Goal: Transaction & Acquisition: Subscribe to service/newsletter

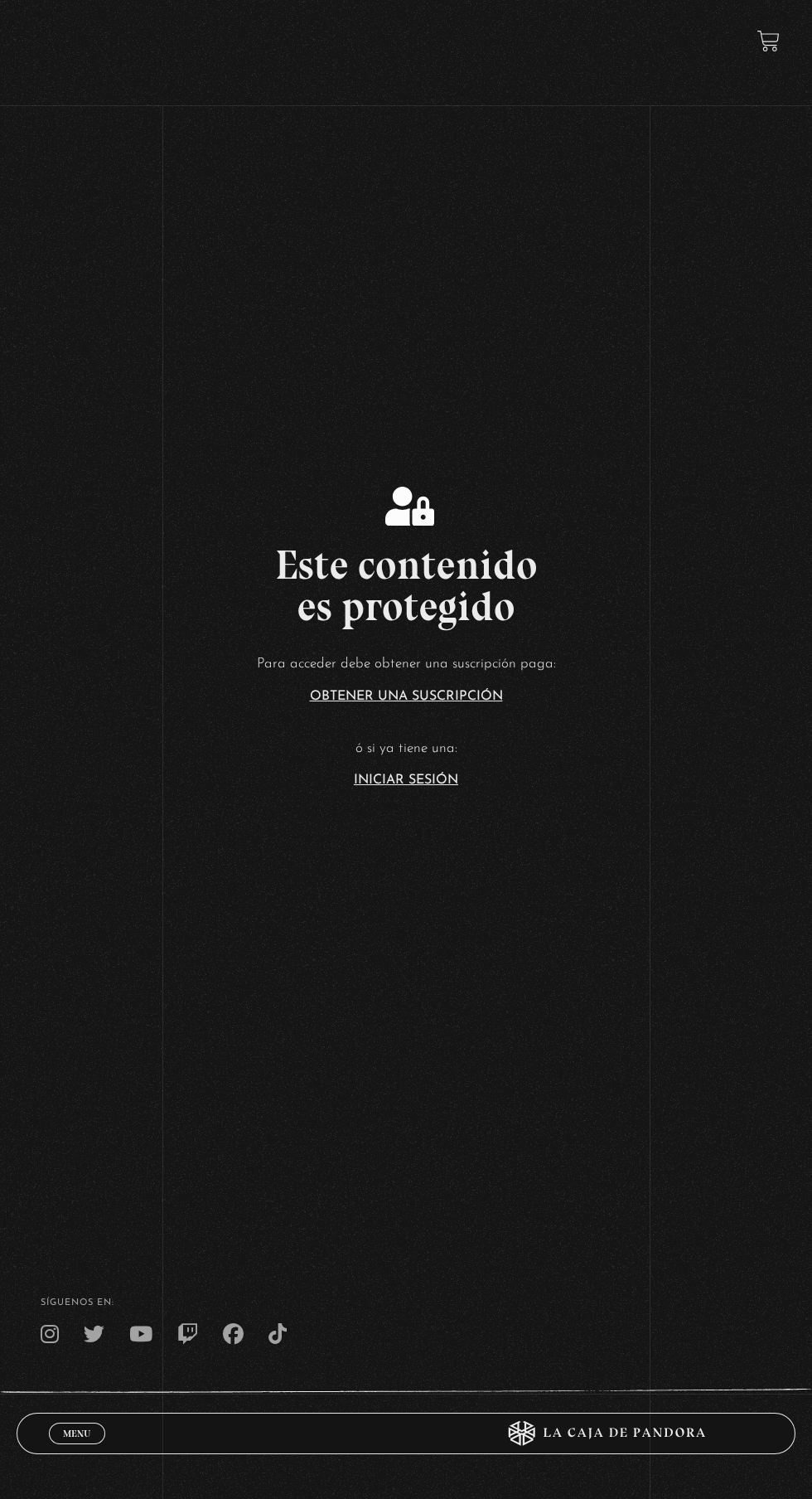
click at [397, 787] on link "Iniciar Sesión" at bounding box center [406, 780] width 105 height 13
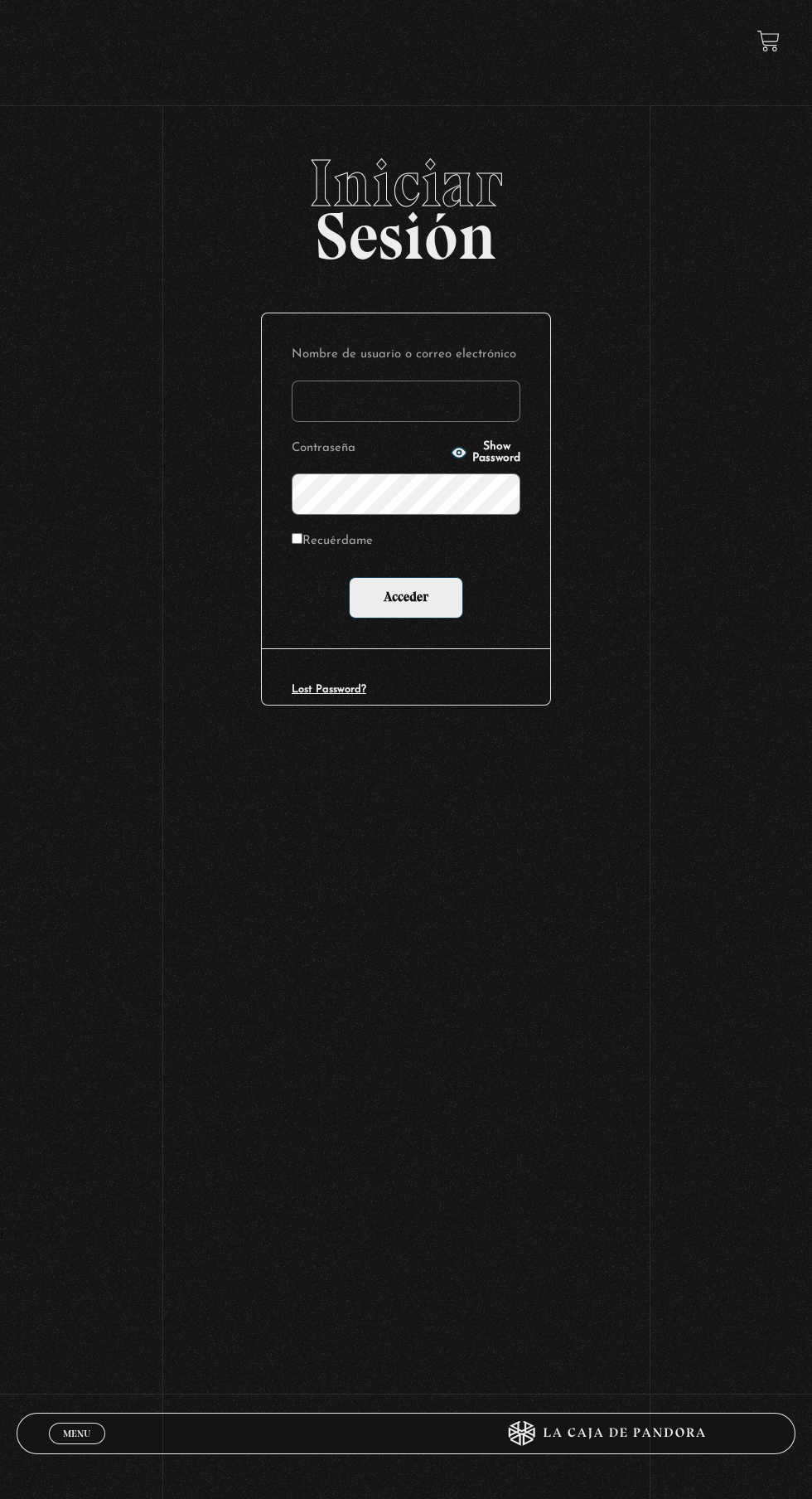
click at [409, 417] on input "Nombre de usuario o correo electrónico" at bounding box center [406, 401] width 229 height 41
type input "lailabigail@gmail.com"
click at [349, 577] on input "Acceder" at bounding box center [406, 597] width 114 height 41
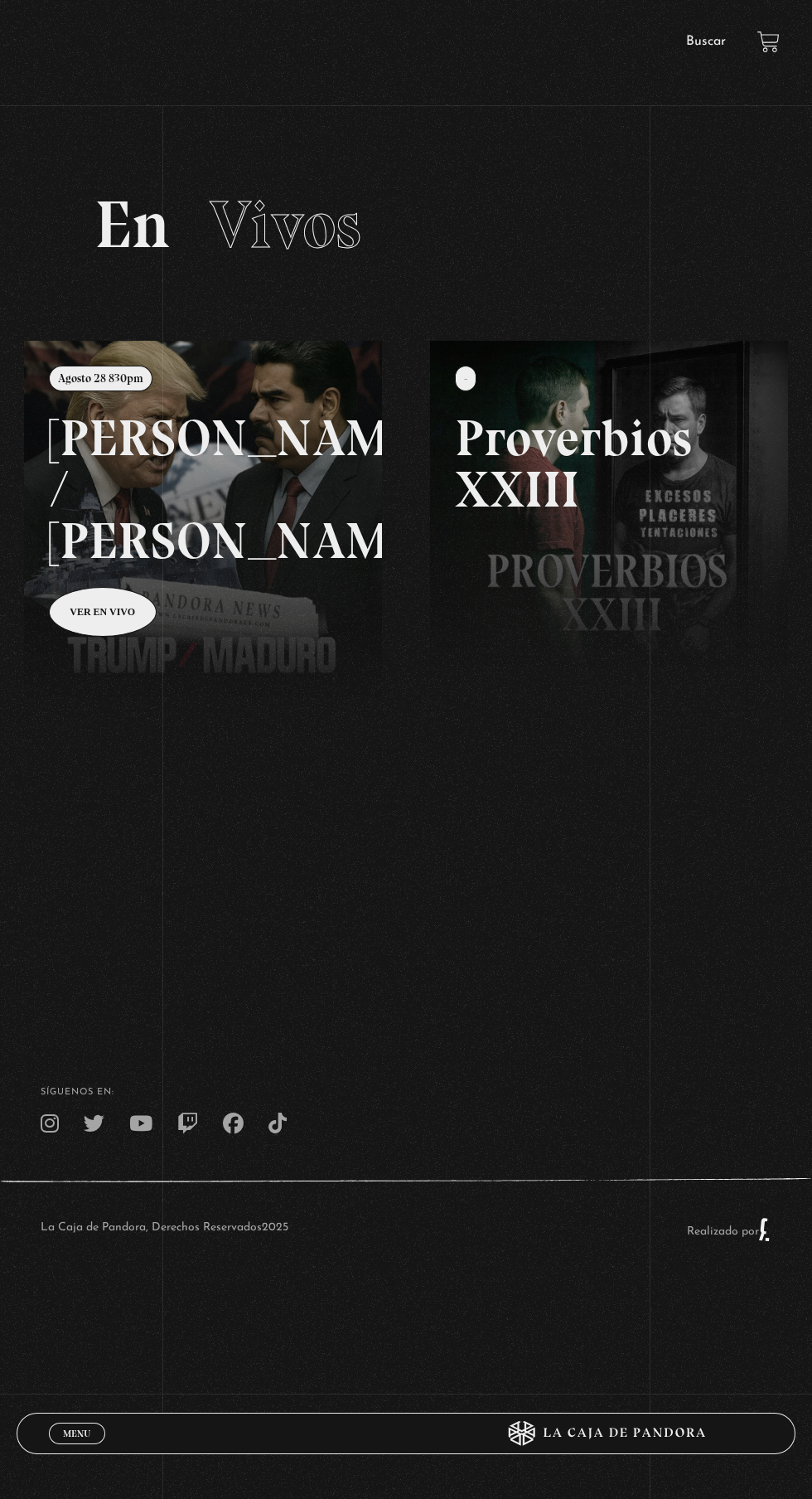
click at [165, 571] on link at bounding box center [430, 1091] width 812 height 1499
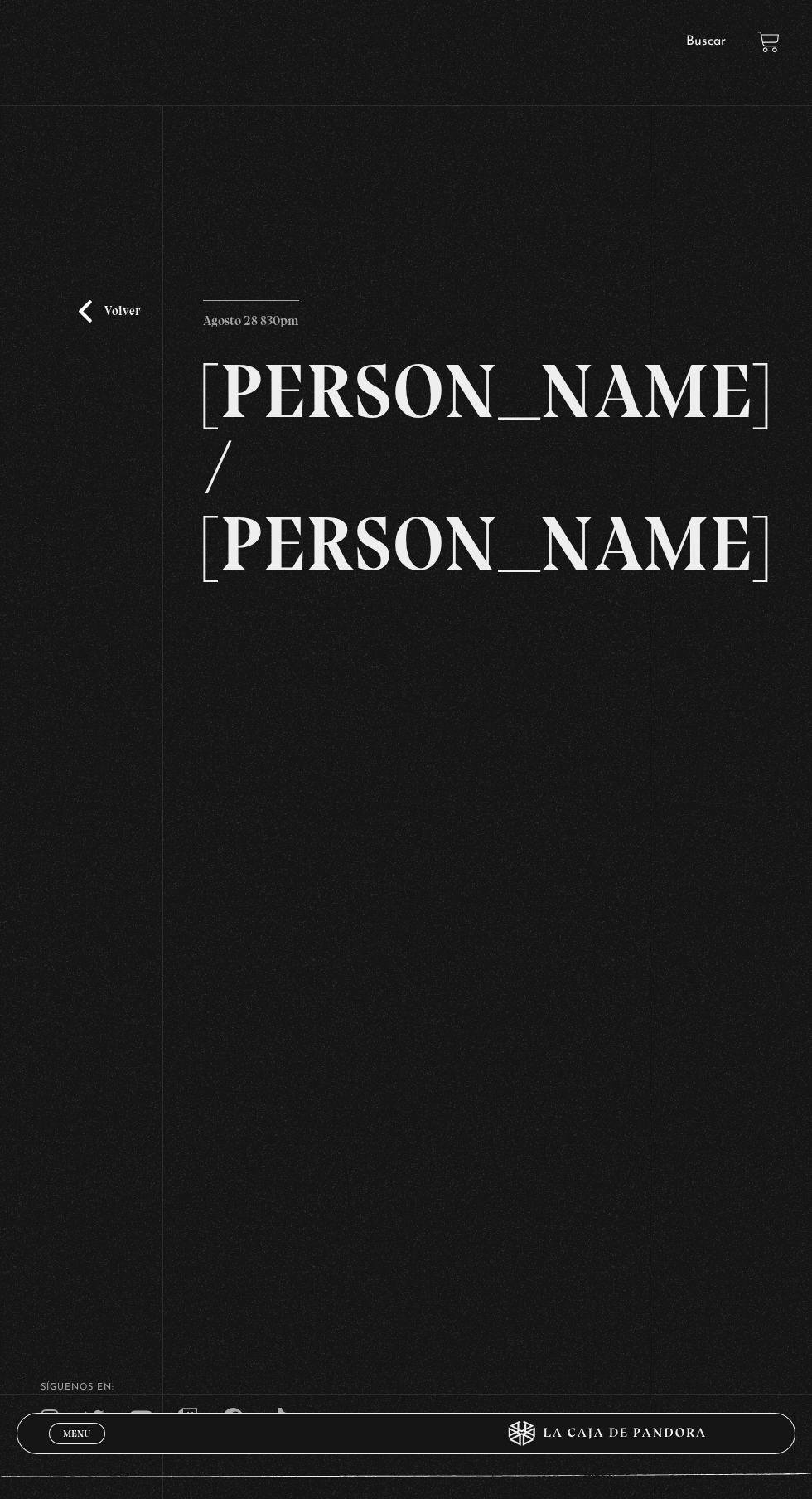
click at [726, 960] on div "Volver Agosto 28 830pm Trump / Maduro" at bounding box center [406, 717] width 812 height 1134
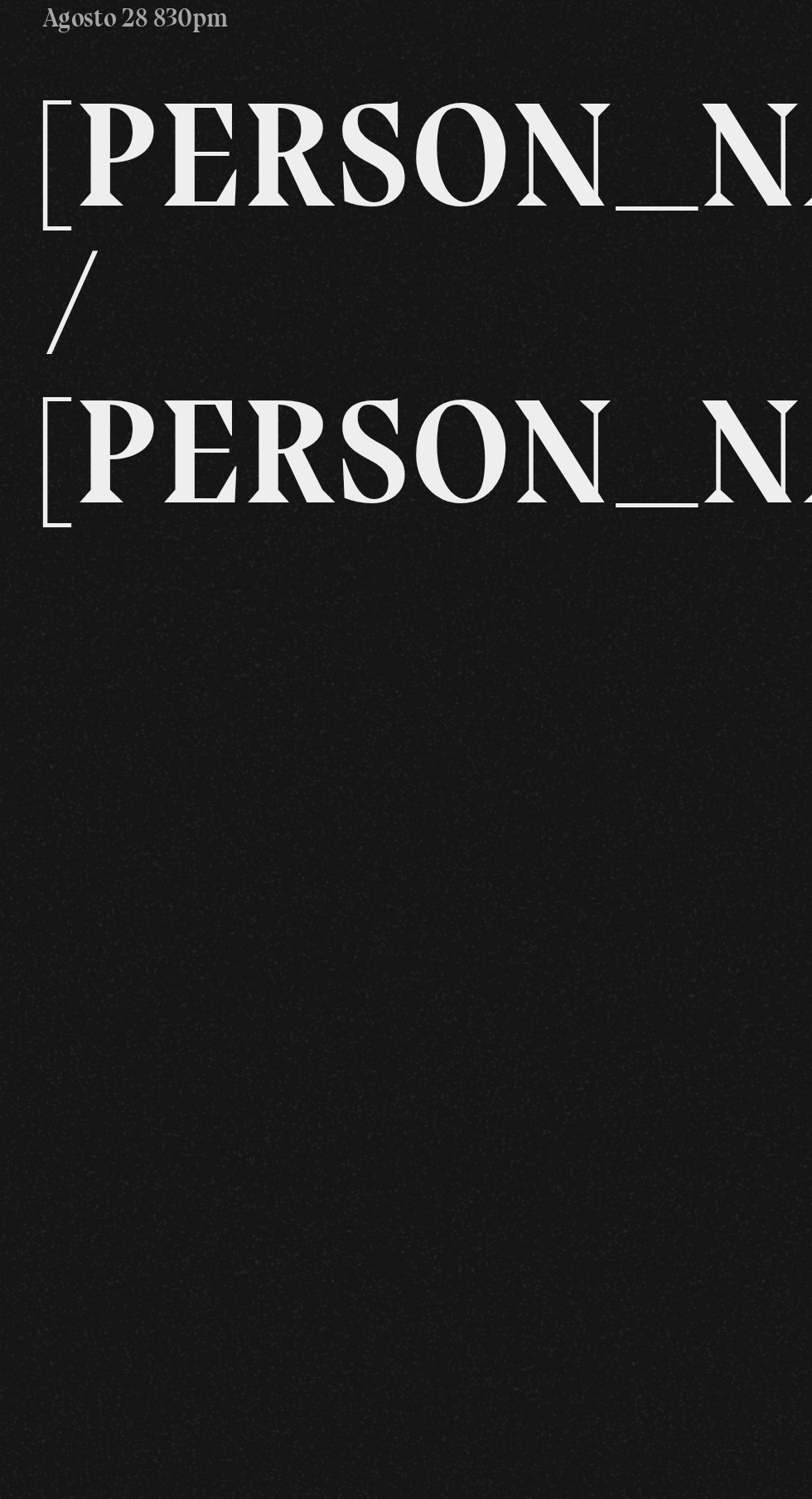
click at [585, 880] on p at bounding box center [406, 1043] width 406 height 415
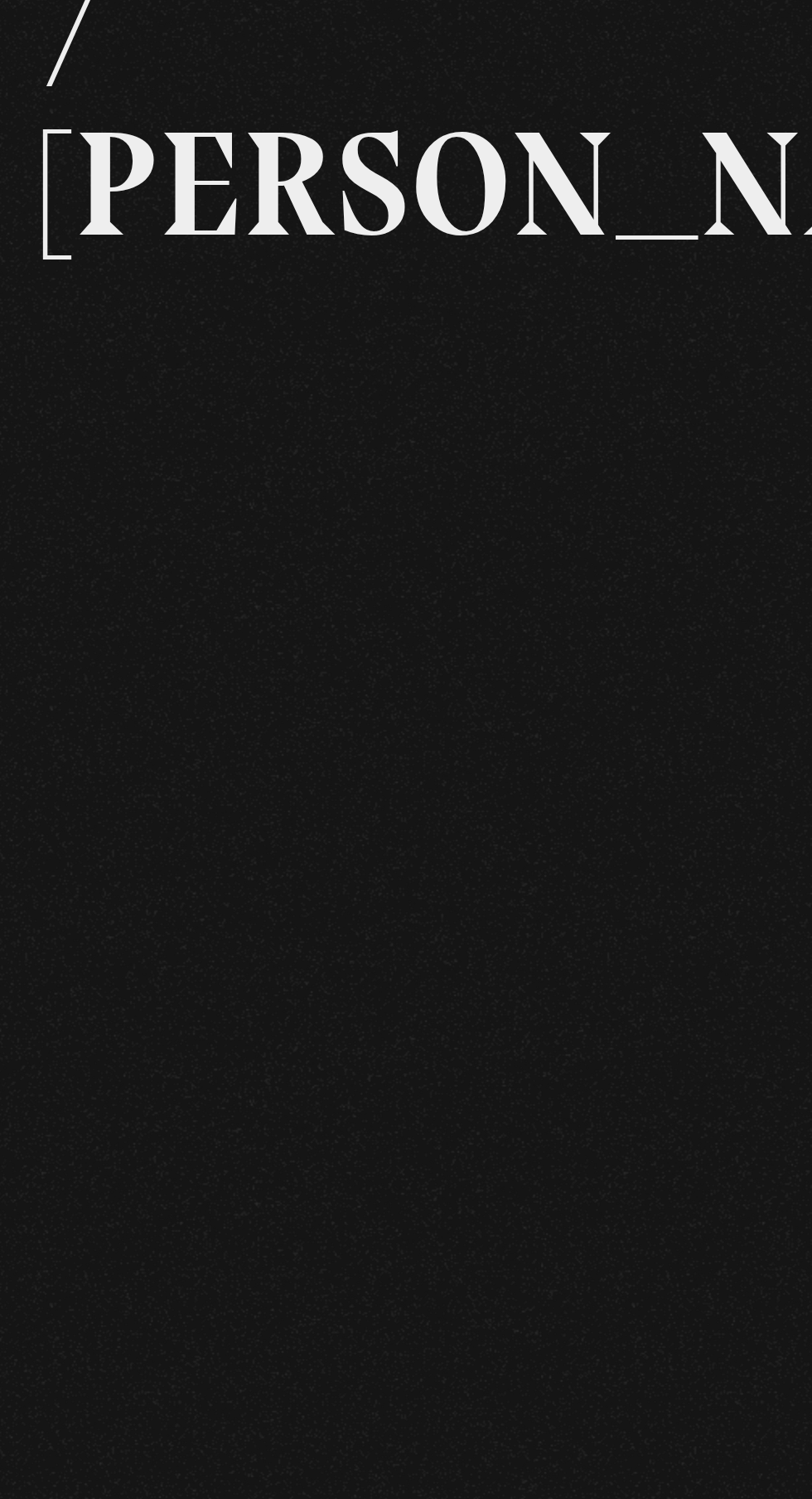
scroll to position [32, 0]
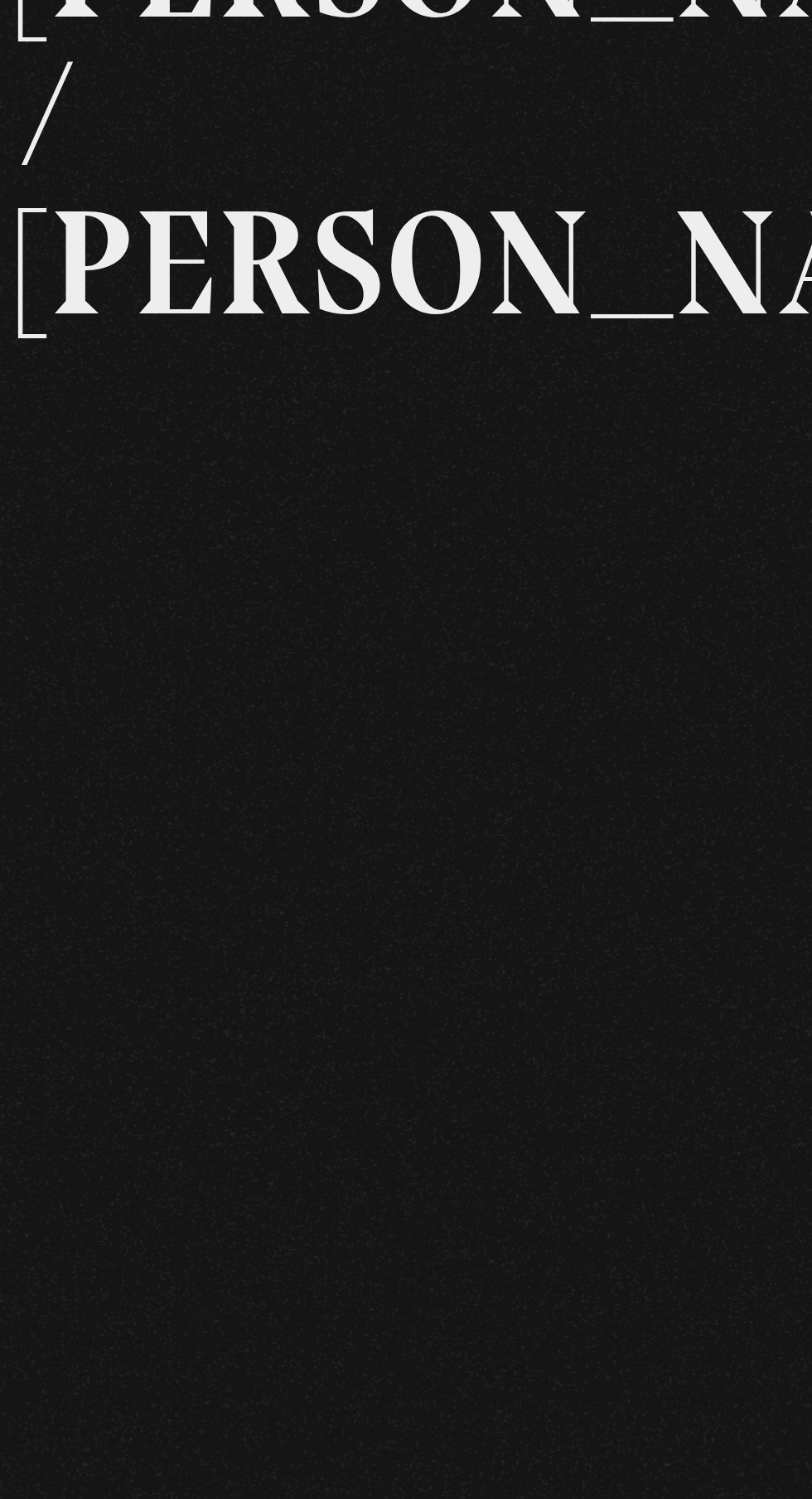
click at [586, 955] on p at bounding box center [406, 1011] width 406 height 415
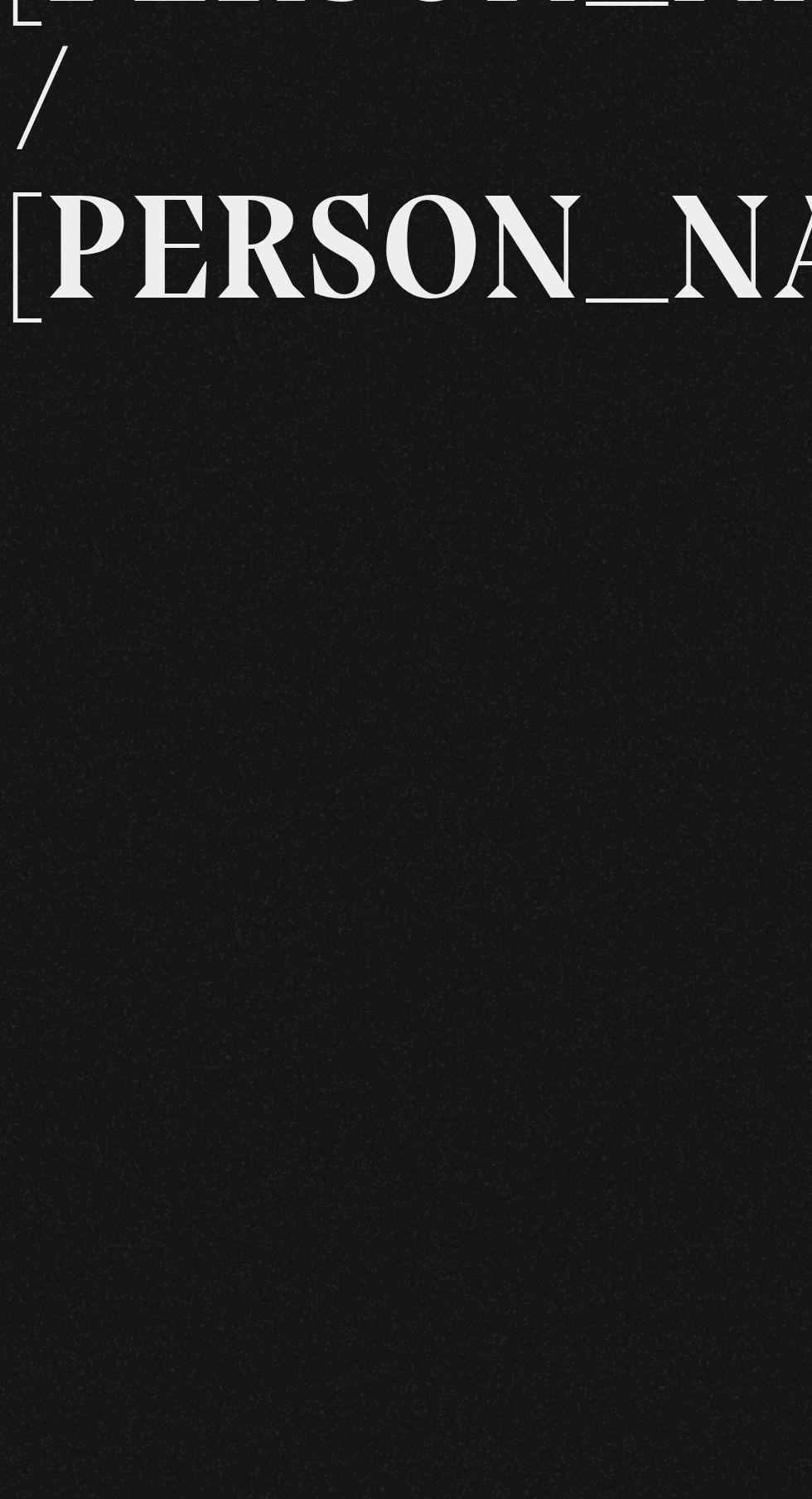
click at [585, 972] on p at bounding box center [406, 1043] width 406 height 415
click at [595, 906] on p at bounding box center [406, 1043] width 406 height 415
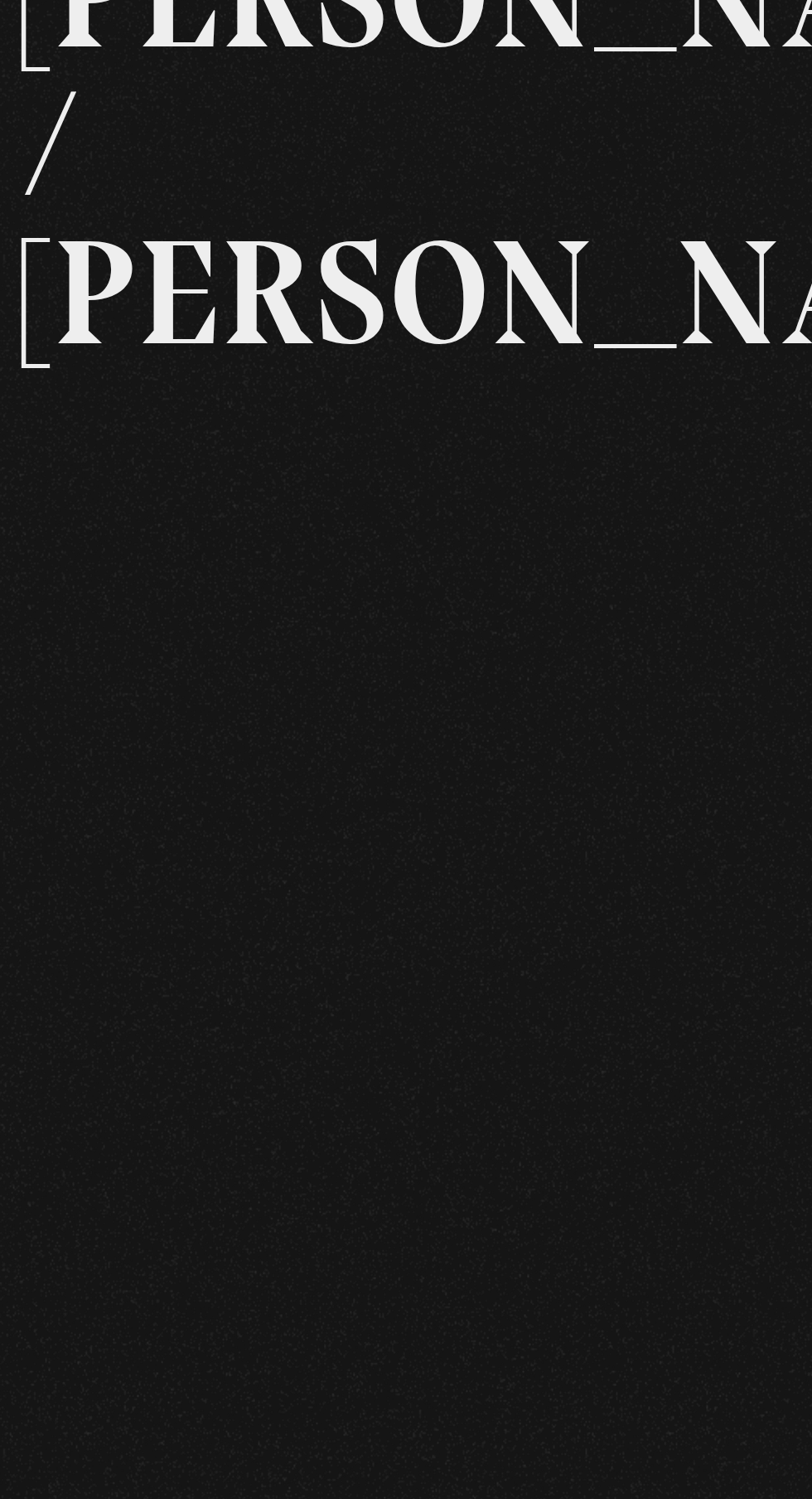
click at [592, 1011] on p at bounding box center [406, 1043] width 406 height 415
click at [597, 921] on p at bounding box center [406, 1043] width 406 height 415
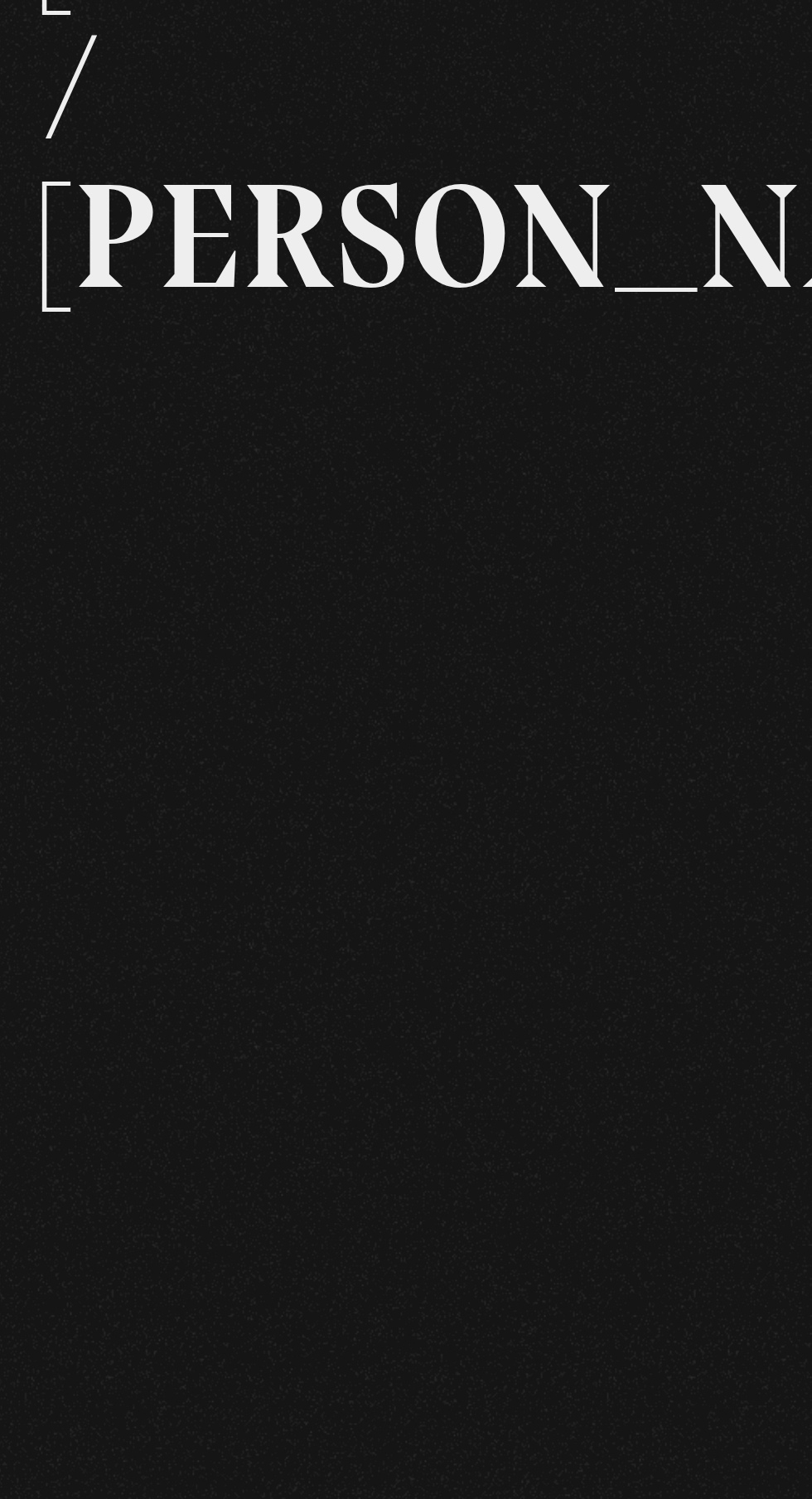
click at [195, 1053] on div "Volver Agosto 28 830pm Trump / Maduro" at bounding box center [406, 717] width 812 height 1134
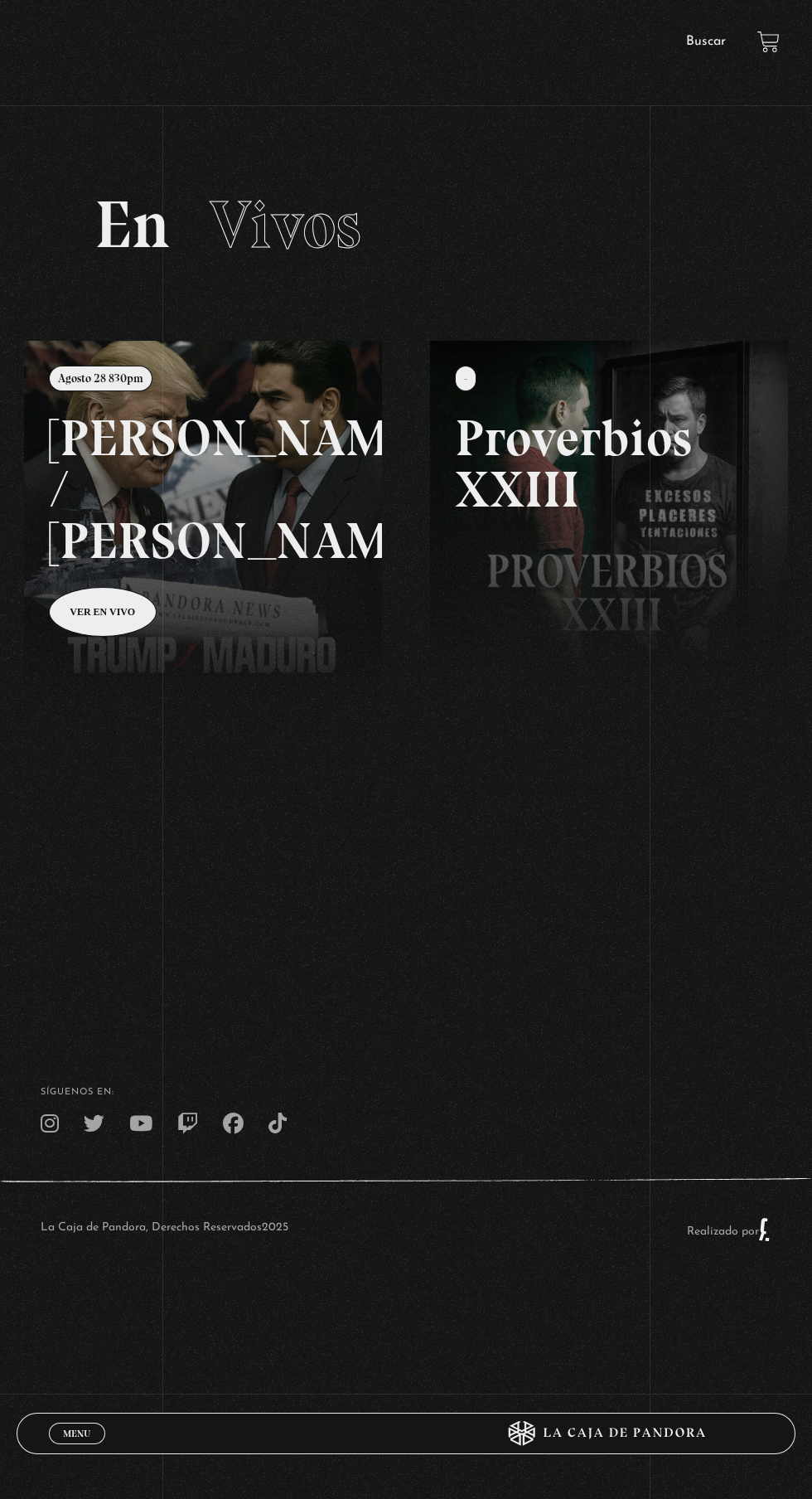
click at [254, 522] on link at bounding box center [430, 1091] width 812 height 1499
